Goal: Information Seeking & Learning: Learn about a topic

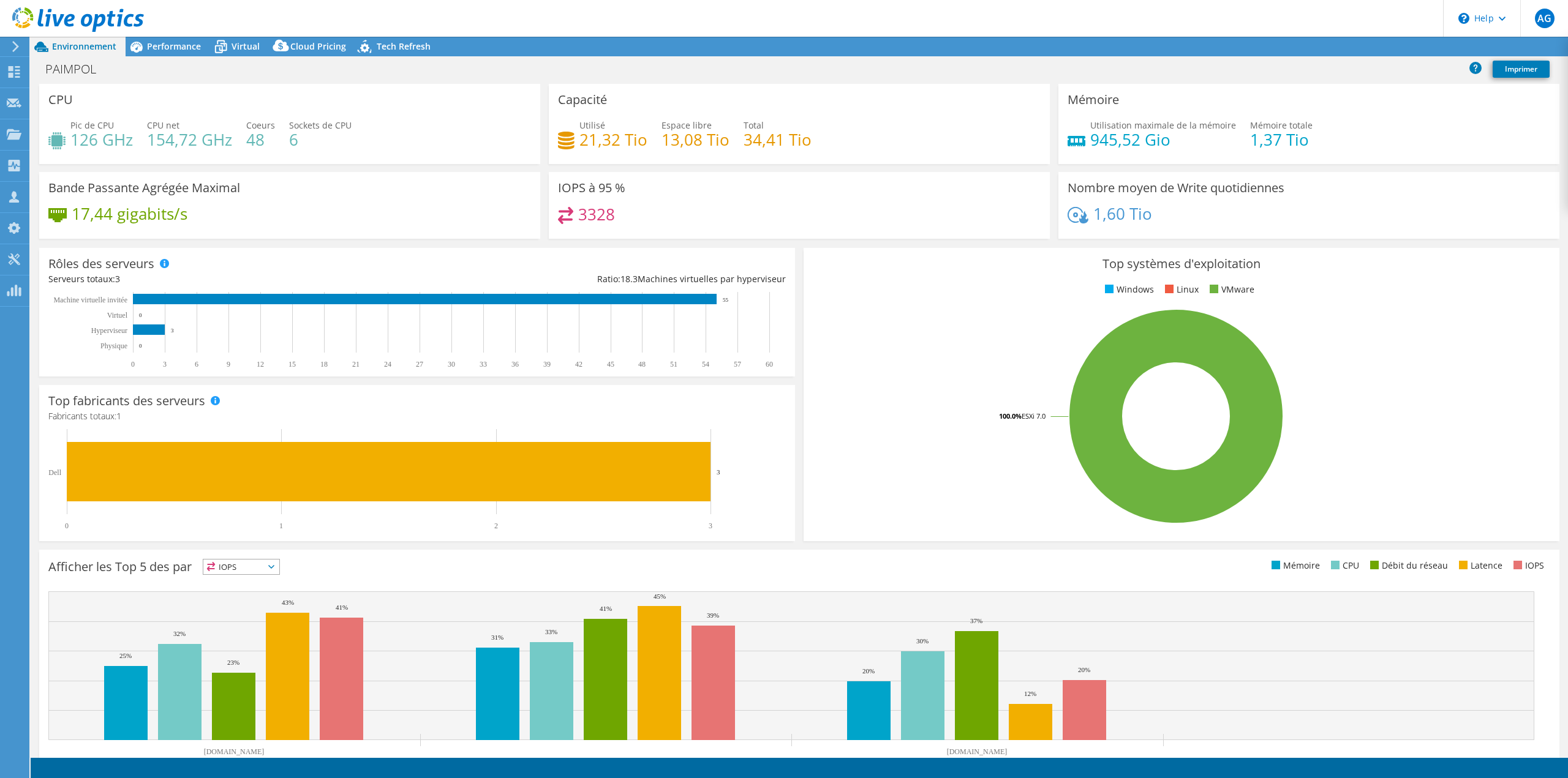
select select "EULondon"
select select "EUR"
click at [173, 48] on span "Performance" at bounding box center [174, 46] width 54 height 12
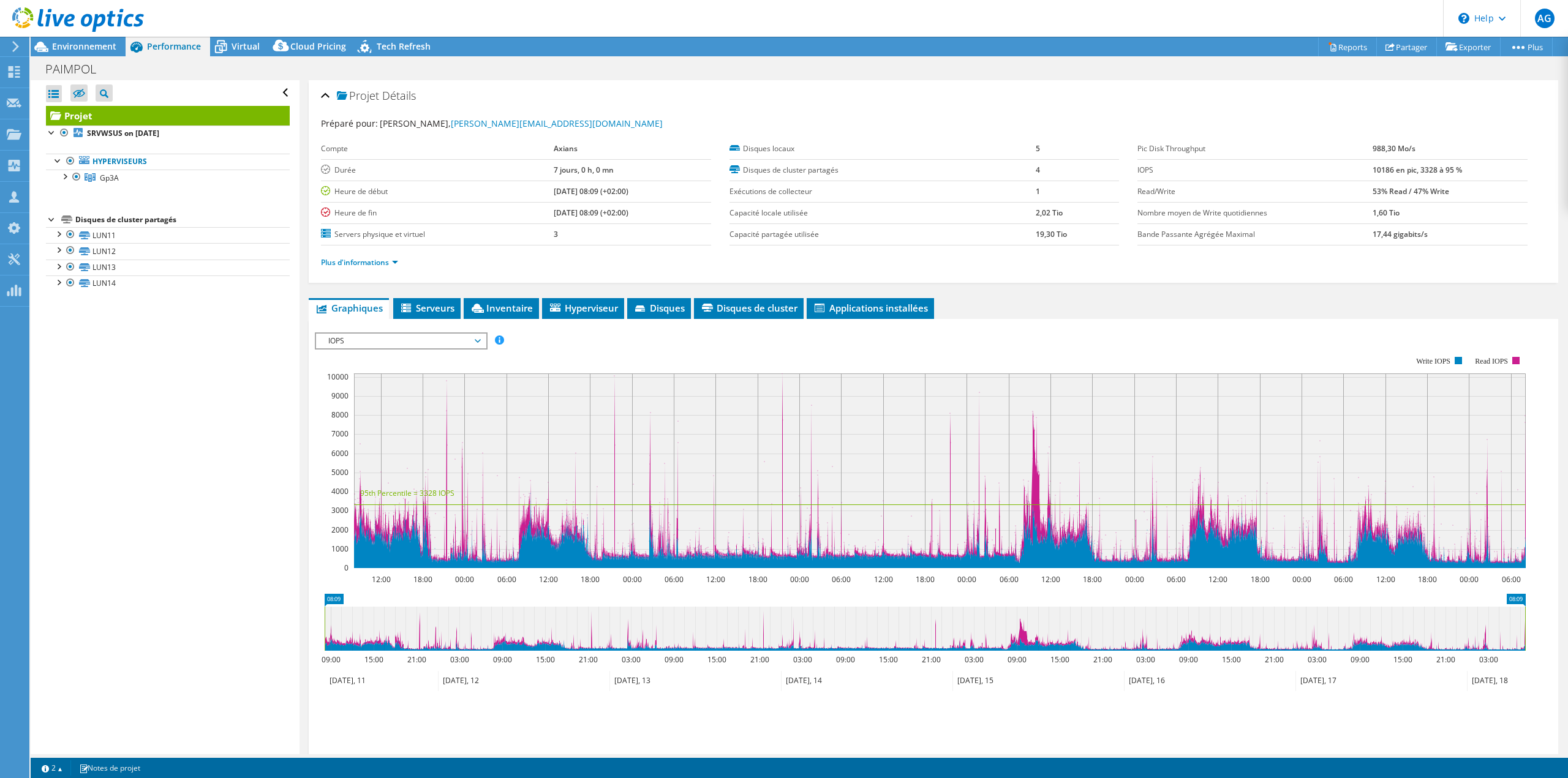
drag, startPoint x: 64, startPoint y: 178, endPoint x: 86, endPoint y: 206, distance: 35.6
click at [64, 178] on div at bounding box center [64, 176] width 12 height 12
drag, startPoint x: 1076, startPoint y: 236, endPoint x: 970, endPoint y: 230, distance: 106.2
click at [970, 230] on tr "Capacité partagée utilisée 19,30 Tio" at bounding box center [924, 234] width 390 height 21
click at [379, 264] on link "Plus d'informations" at bounding box center [360, 262] width 77 height 10
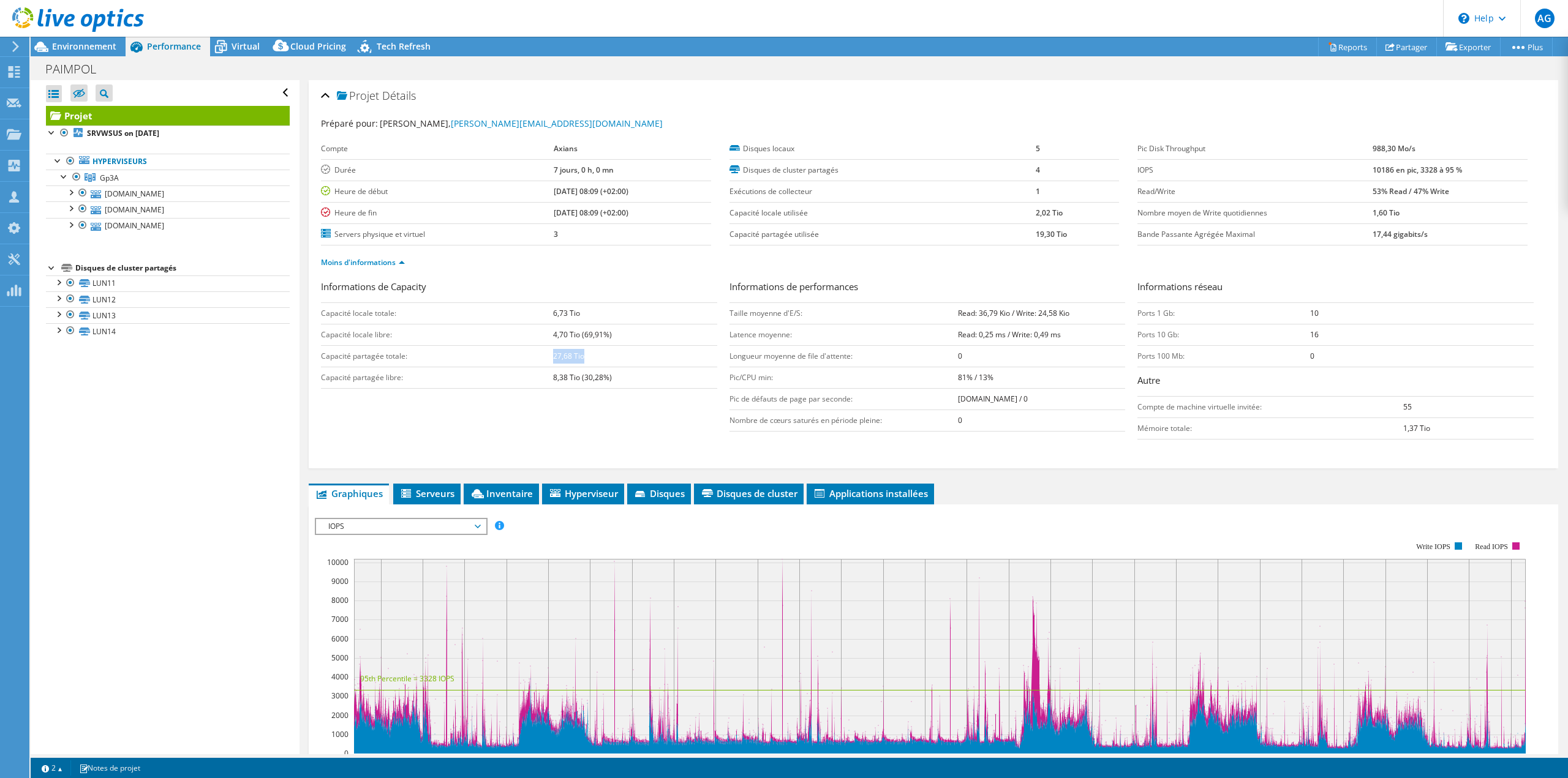
drag, startPoint x: 551, startPoint y: 354, endPoint x: 600, endPoint y: 356, distance: 49.0
click at [600, 356] on td "27,68 Tio" at bounding box center [635, 356] width 164 height 21
click at [578, 361] on td "27,68 Tio" at bounding box center [635, 356] width 164 height 21
drag, startPoint x: 551, startPoint y: 357, endPoint x: 590, endPoint y: 355, distance: 39.1
click at [590, 355] on td "27,68 Tio" at bounding box center [635, 356] width 164 height 21
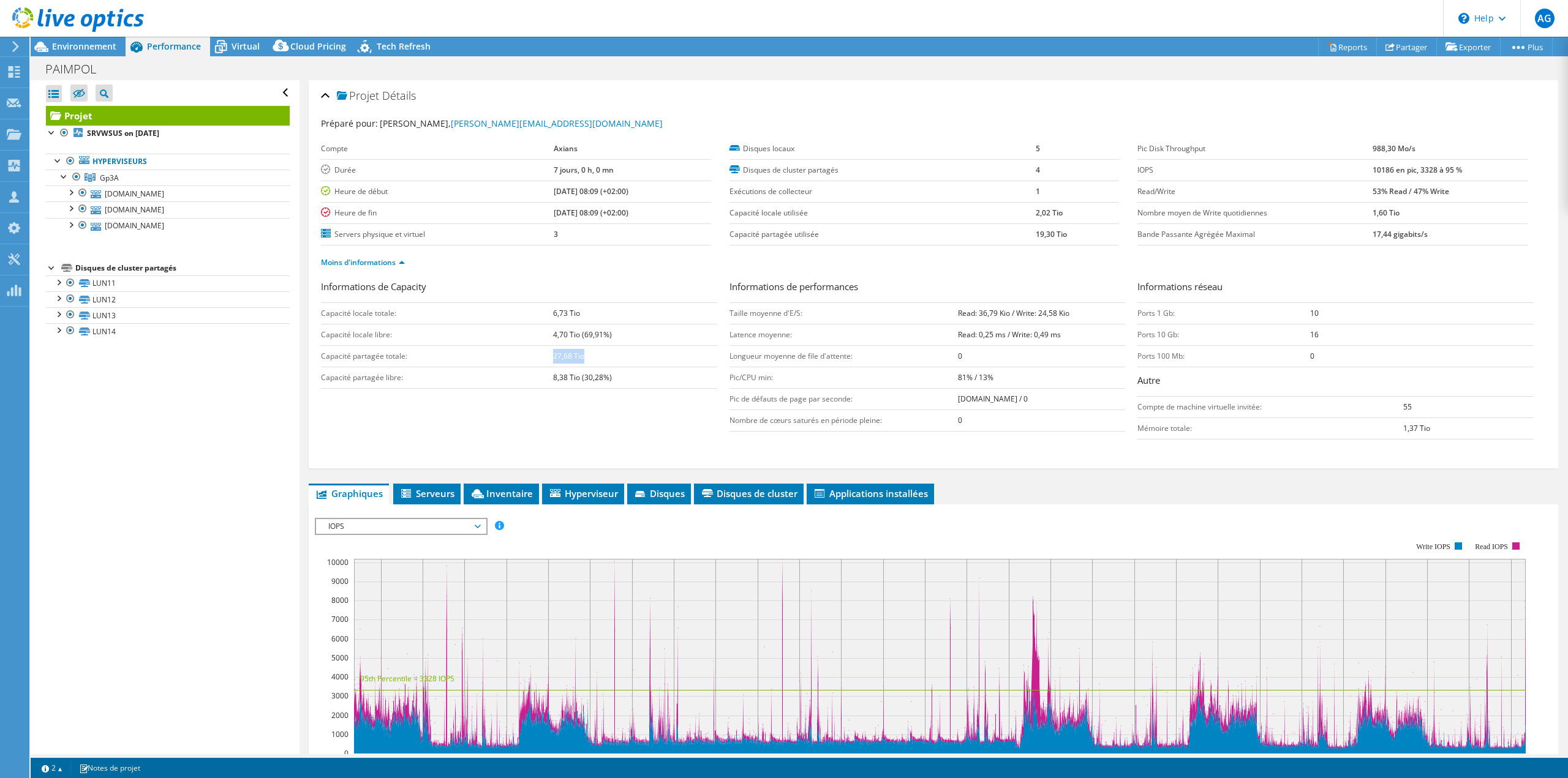
click at [618, 360] on td "27,68 Tio" at bounding box center [635, 356] width 164 height 21
drag, startPoint x: 573, startPoint y: 356, endPoint x: 473, endPoint y: 351, distance: 100.1
click at [473, 351] on tr "Capacité partagée totale: 27,68 Tio" at bounding box center [519, 356] width 396 height 21
click at [546, 352] on td "Capacité partagée totale:" at bounding box center [437, 356] width 232 height 21
click at [584, 354] on td "27,68 Tio" at bounding box center [635, 356] width 164 height 21
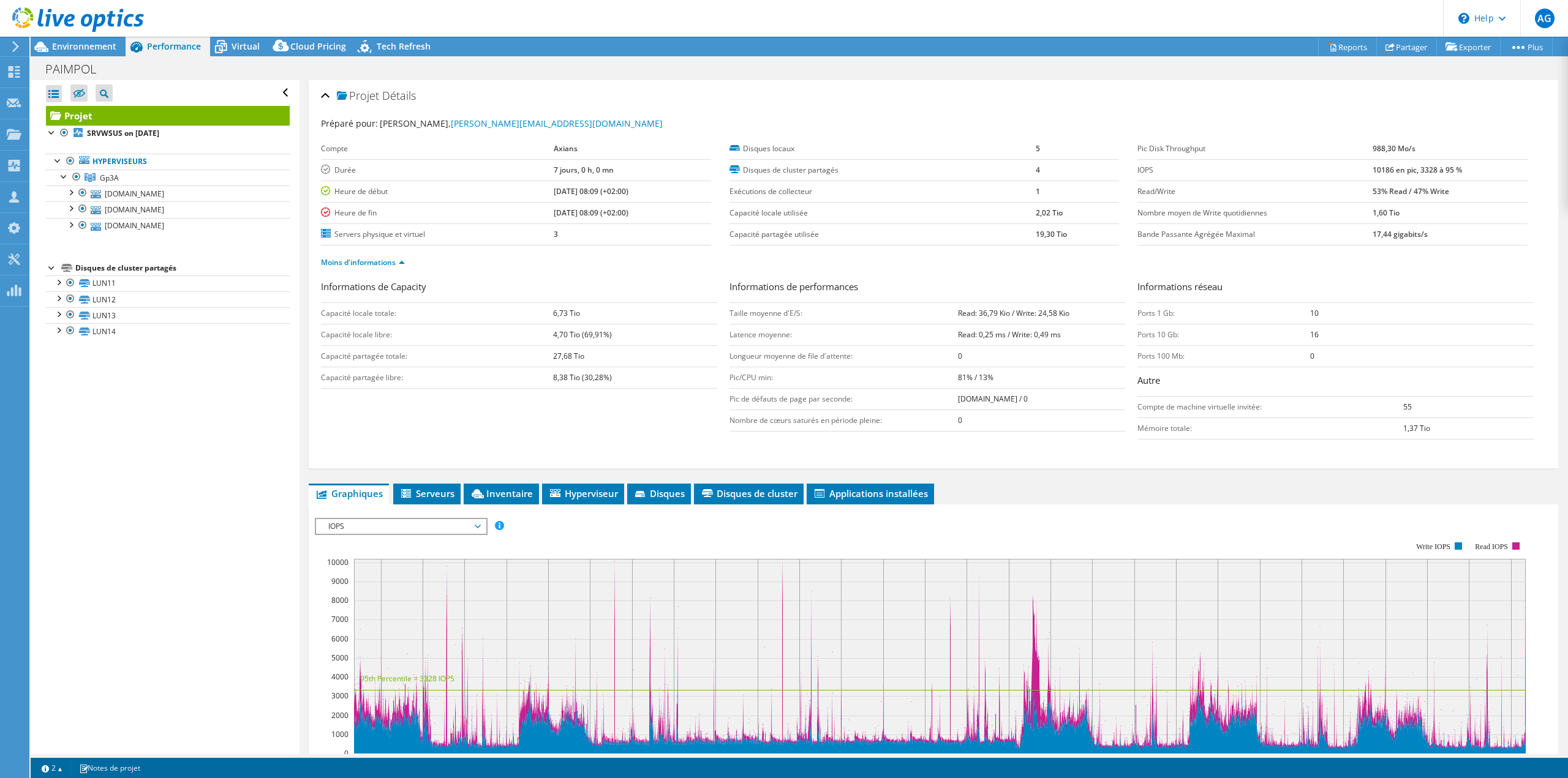
drag, startPoint x: 622, startPoint y: 354, endPoint x: 449, endPoint y: 365, distance: 173.3
click at [468, 351] on tr "Capacité partagée totale: 27,68 Tio" at bounding box center [519, 356] width 396 height 21
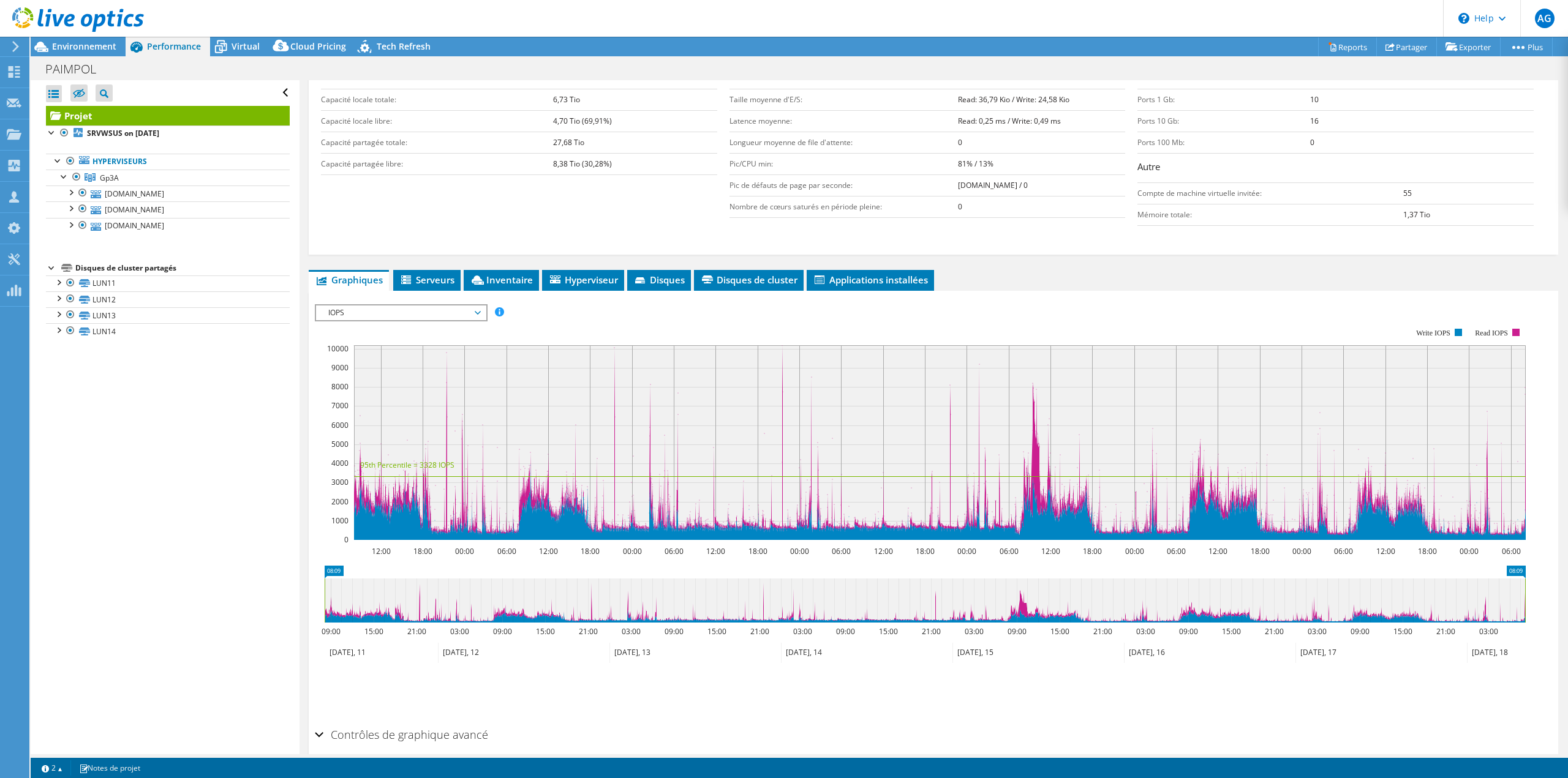
scroll to position [184, 0]
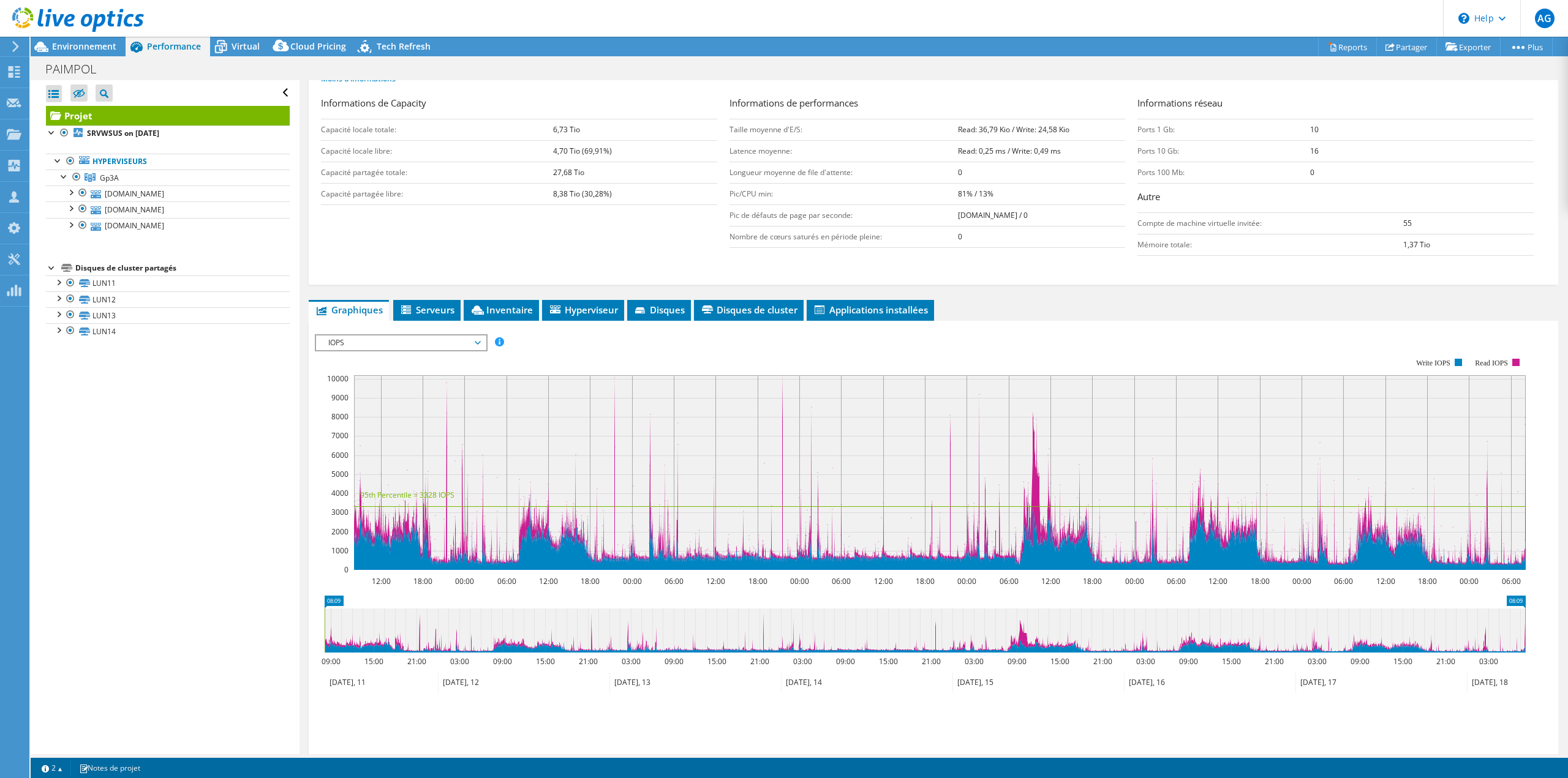
drag, startPoint x: 1354, startPoint y: 146, endPoint x: 876, endPoint y: 170, distance: 478.6
click at [1032, 143] on div "Informations de Capacity Capacité locale totale: 6,73 Tio Capacité locale libre…" at bounding box center [933, 179] width 1225 height 166
click at [658, 214] on div "Informations de Capacity Capacité locale totale: 6,73 Tio Capacité locale libre…" at bounding box center [933, 179] width 1225 height 166
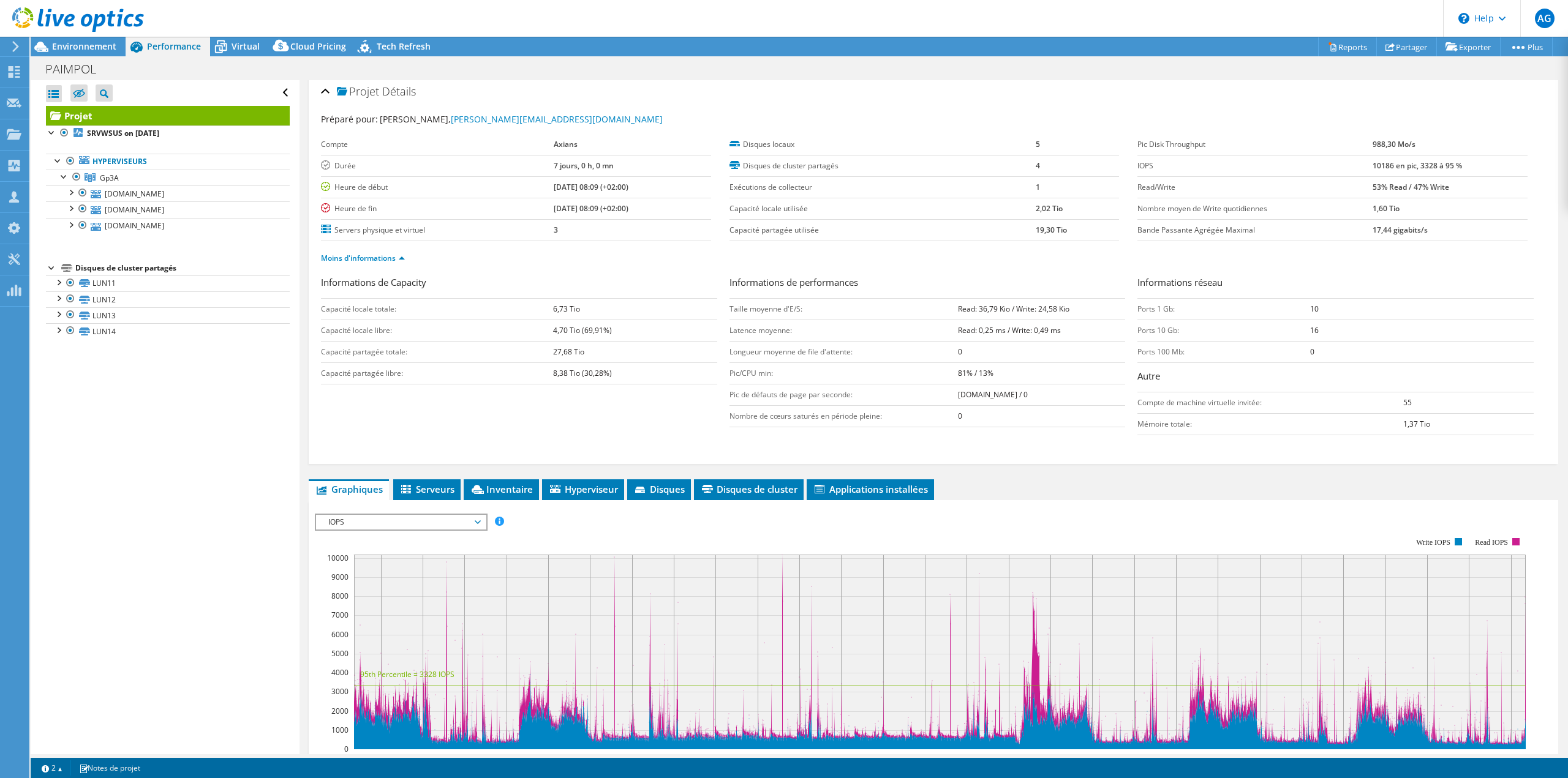
scroll to position [0, 0]
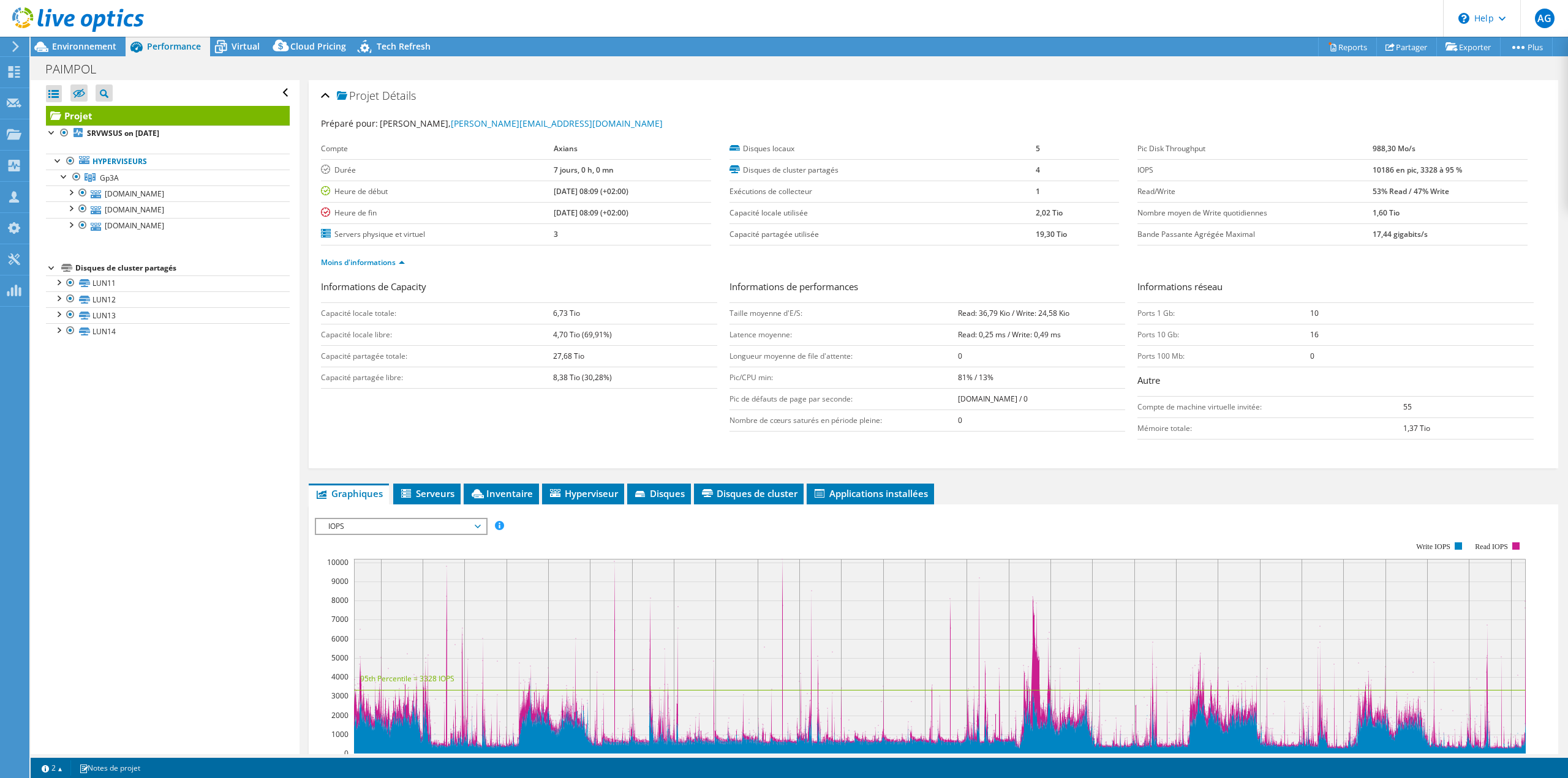
drag, startPoint x: 1393, startPoint y: 171, endPoint x: 1349, endPoint y: 166, distance: 44.3
click at [1349, 166] on tr "IOPS 10186 en pic, 3328 à 95 %" at bounding box center [1332, 170] width 390 height 21
click at [418, 494] on span "Serveurs" at bounding box center [427, 493] width 55 height 12
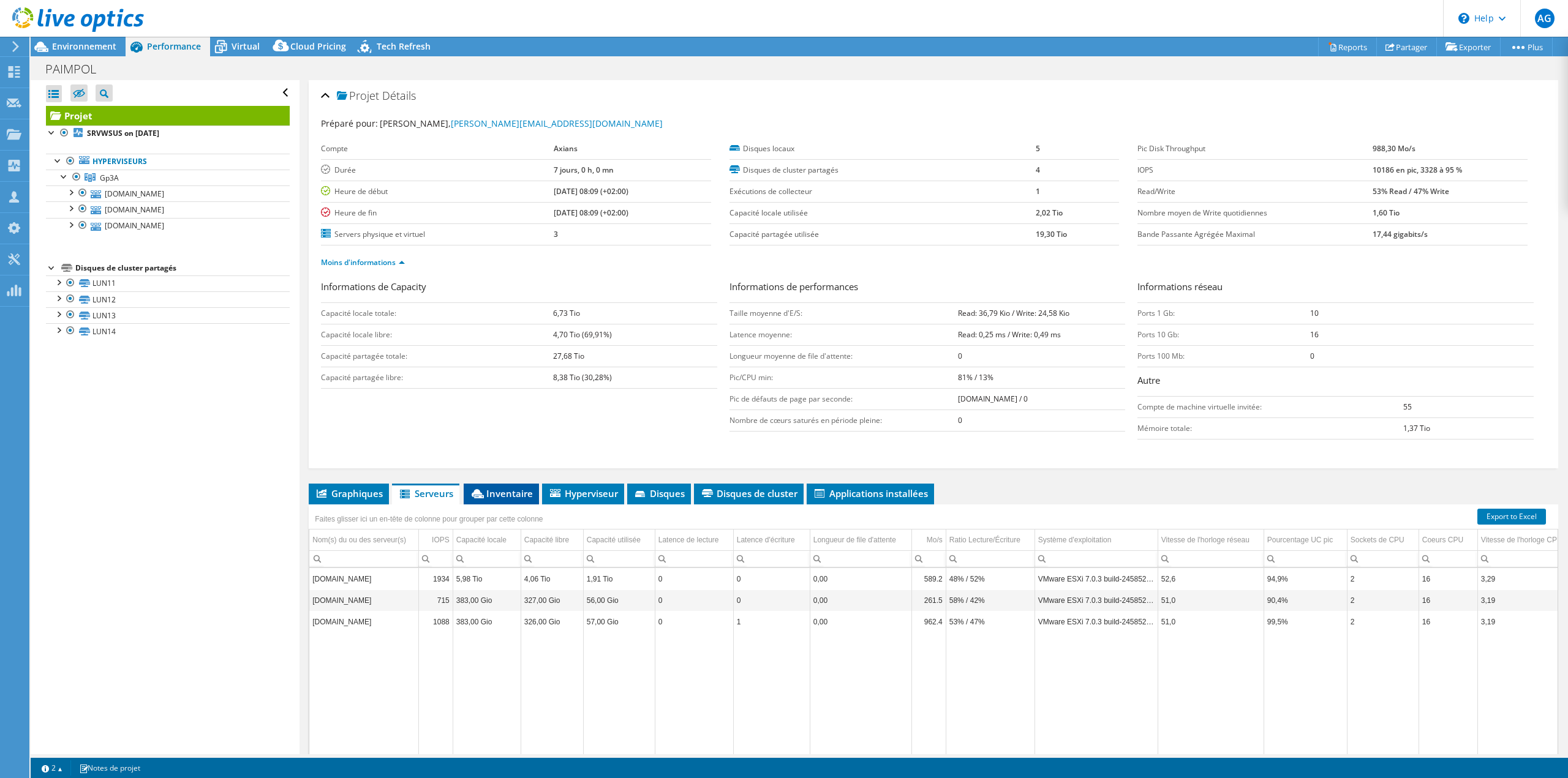
click at [504, 498] on span "Inventaire" at bounding box center [501, 493] width 63 height 12
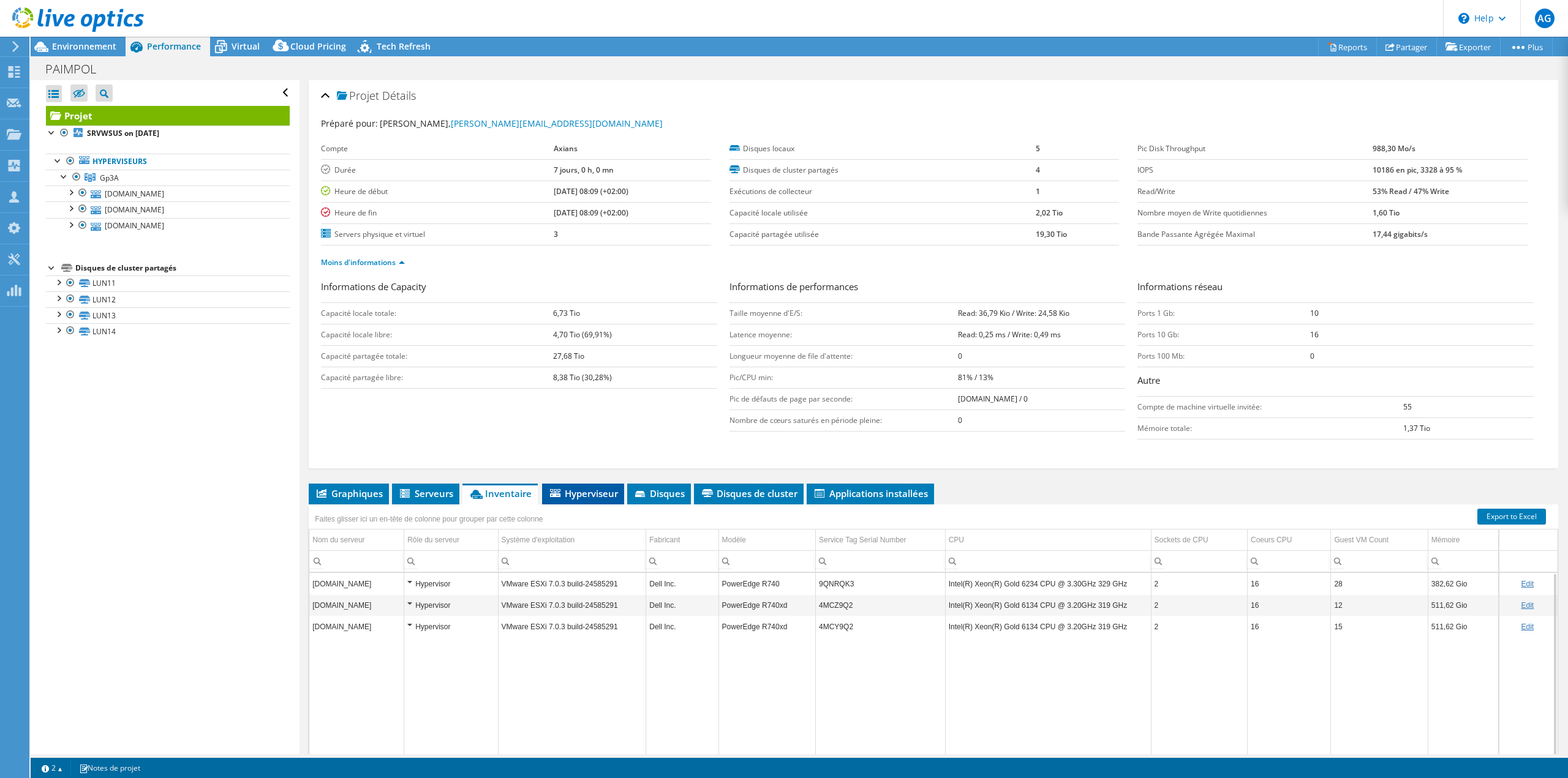
click at [607, 496] on span "Hyperviseur" at bounding box center [583, 493] width 70 height 12
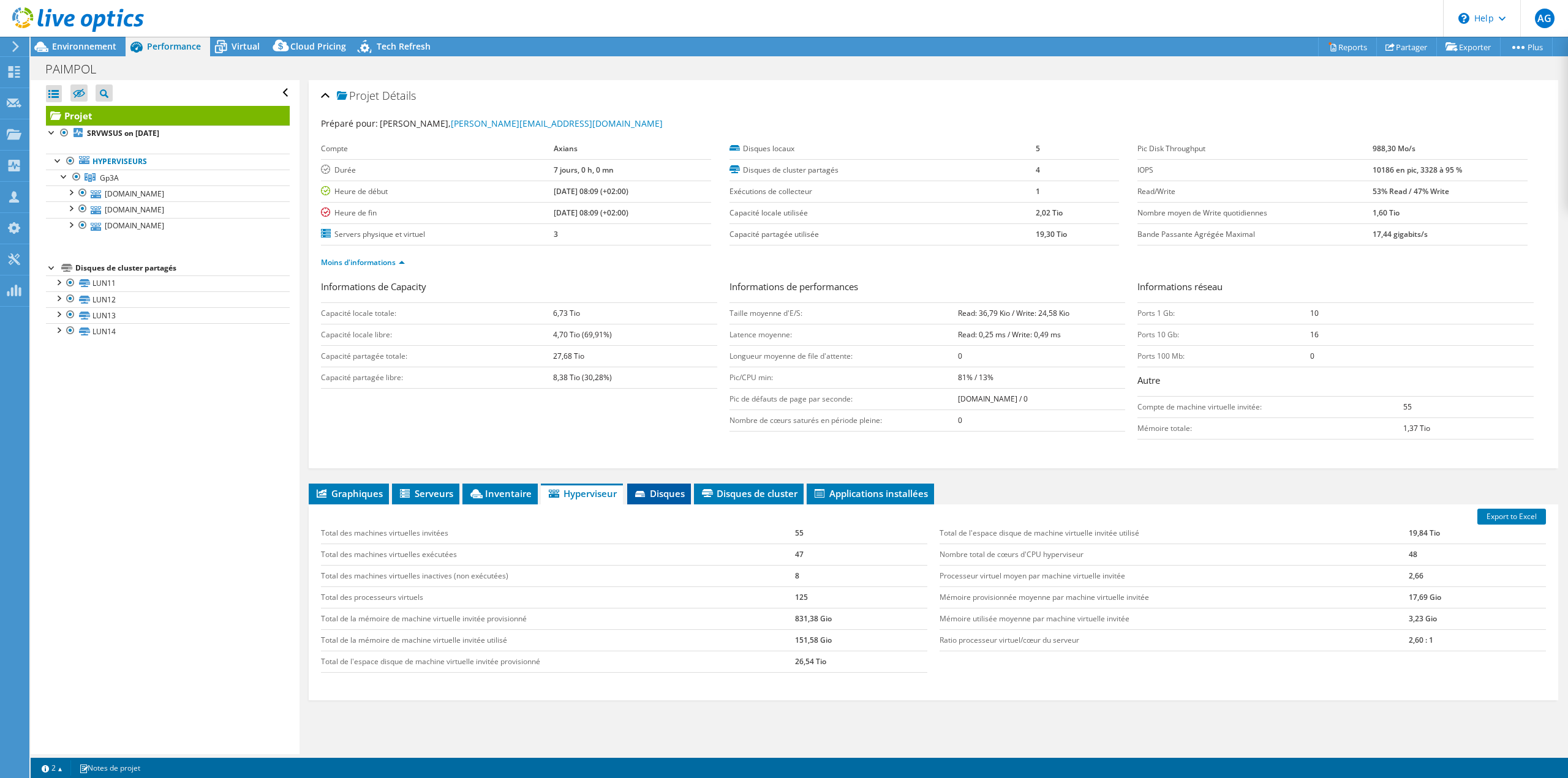
click at [655, 500] on li "Disques" at bounding box center [659, 494] width 64 height 21
